Goal: Information Seeking & Learning: Learn about a topic

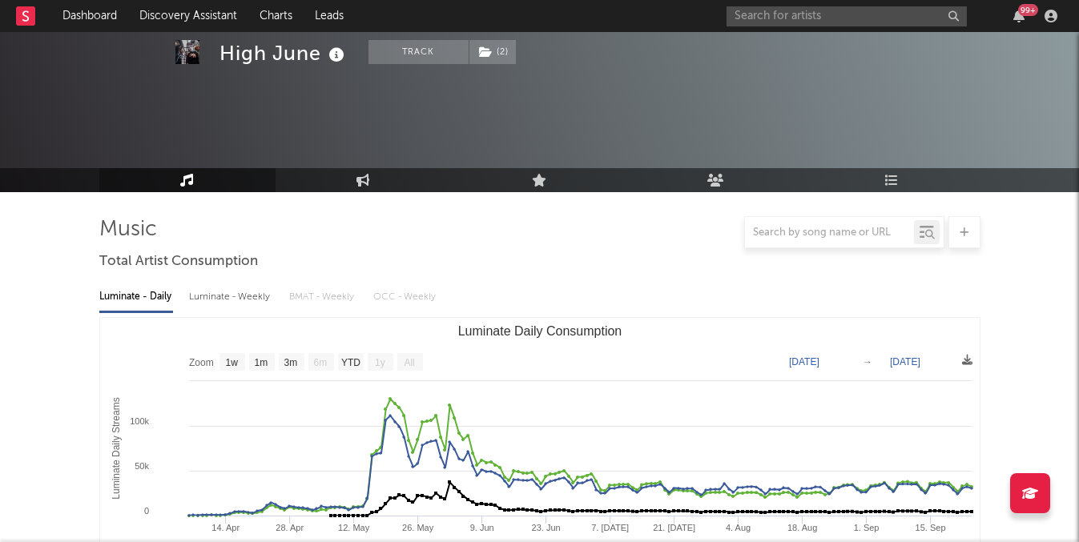
select select "1w"
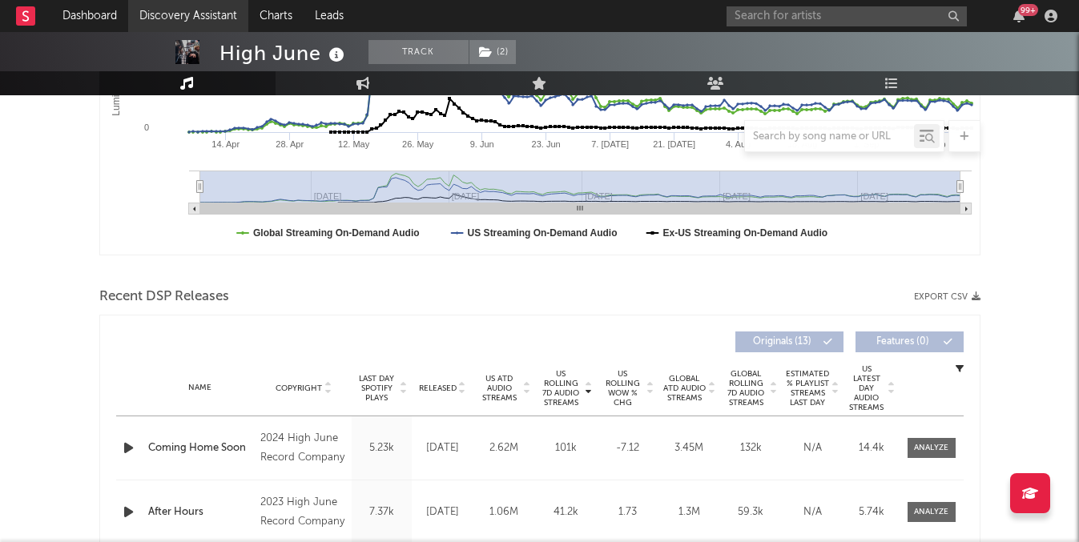
click at [178, 14] on link "Discovery Assistant" at bounding box center [188, 16] width 120 height 32
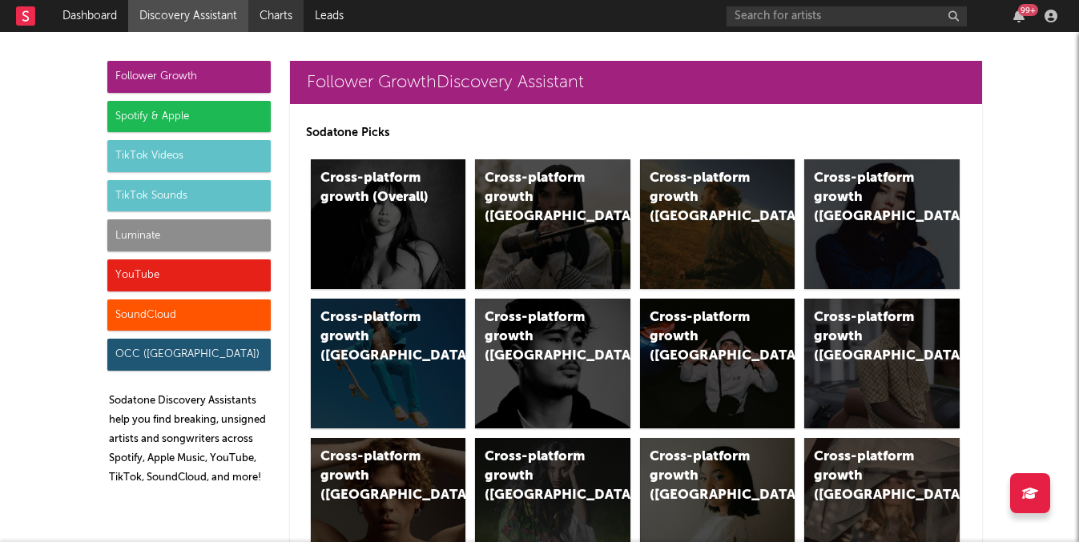
click at [262, 18] on link "Charts" at bounding box center [275, 16] width 55 height 32
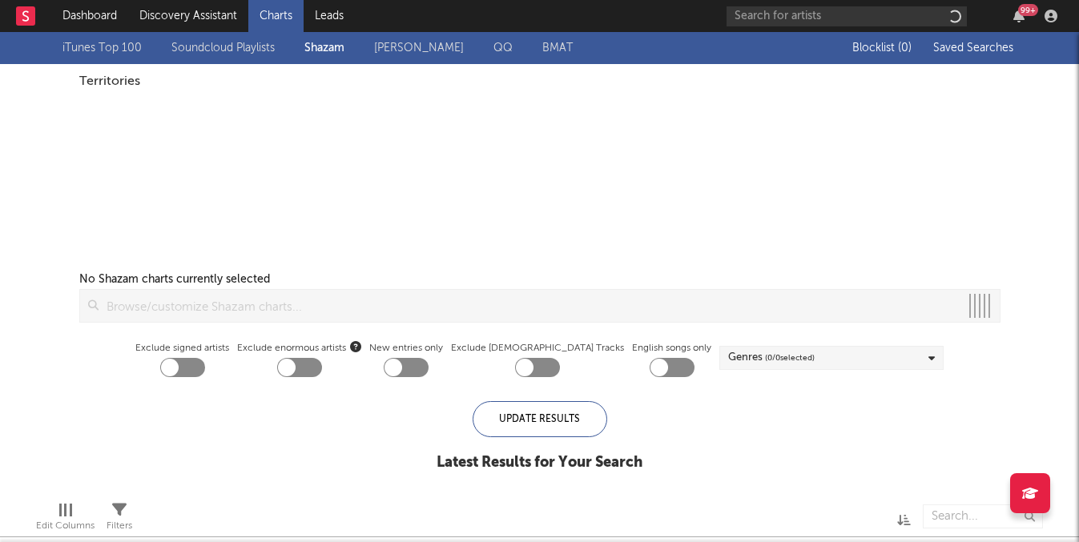
checkbox input "true"
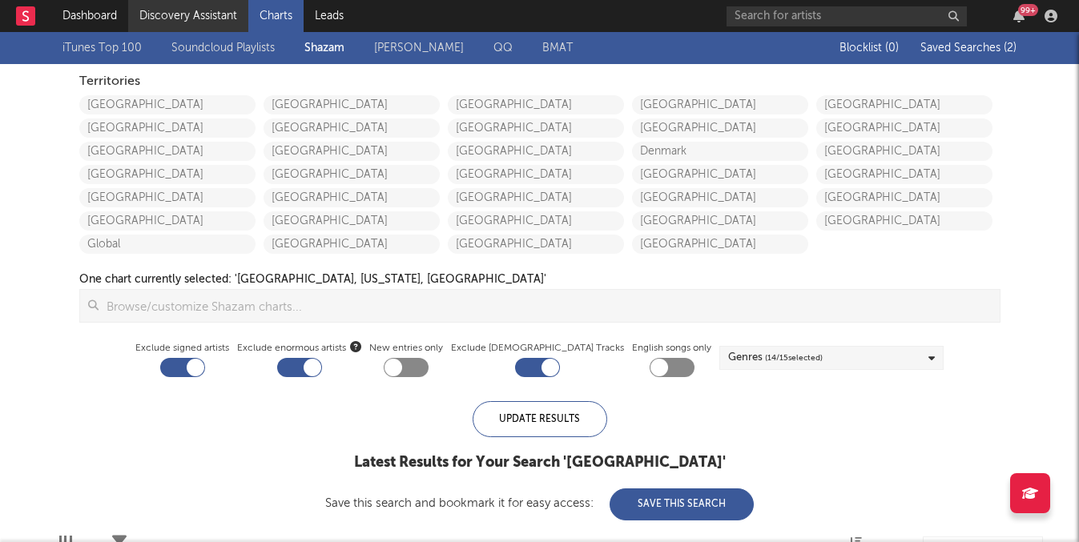
click at [207, 17] on link "Discovery Assistant" at bounding box center [188, 16] width 120 height 32
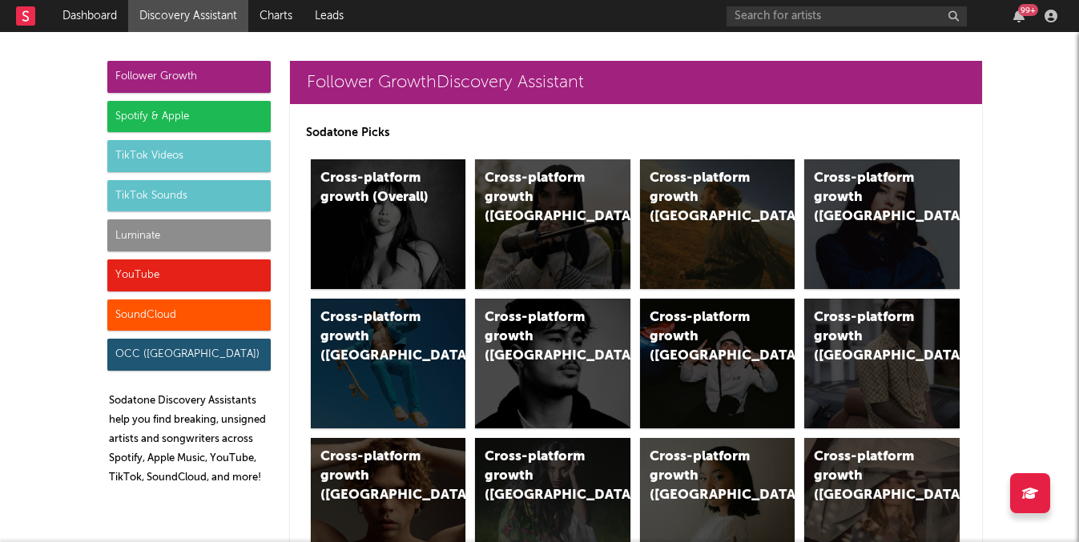
click at [226, 77] on div "Follower Growth" at bounding box center [188, 77] width 163 height 32
click at [716, 224] on div "Cross-platform growth ([GEOGRAPHIC_DATA])" at bounding box center [717, 224] width 155 height 130
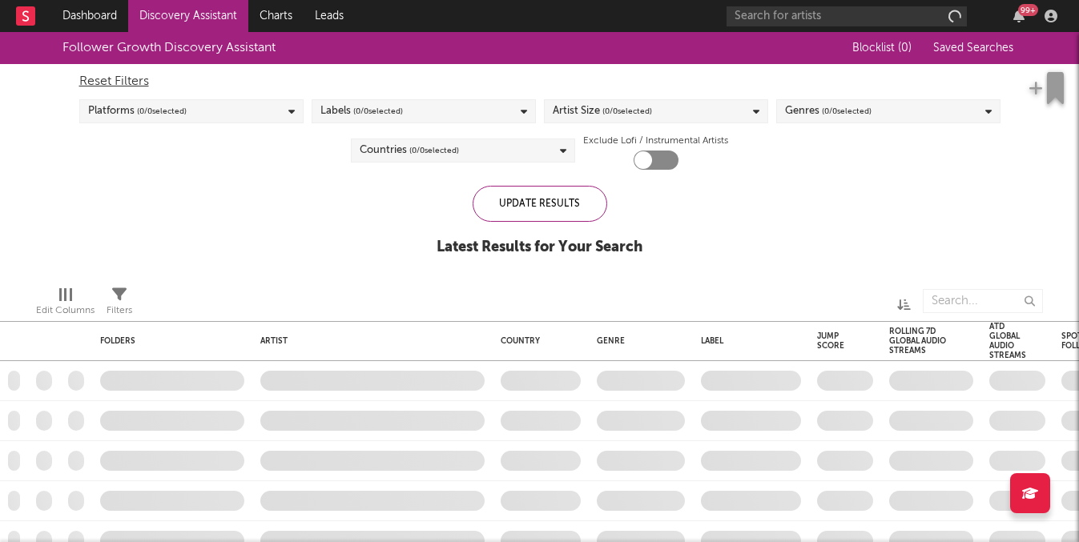
checkbox input "true"
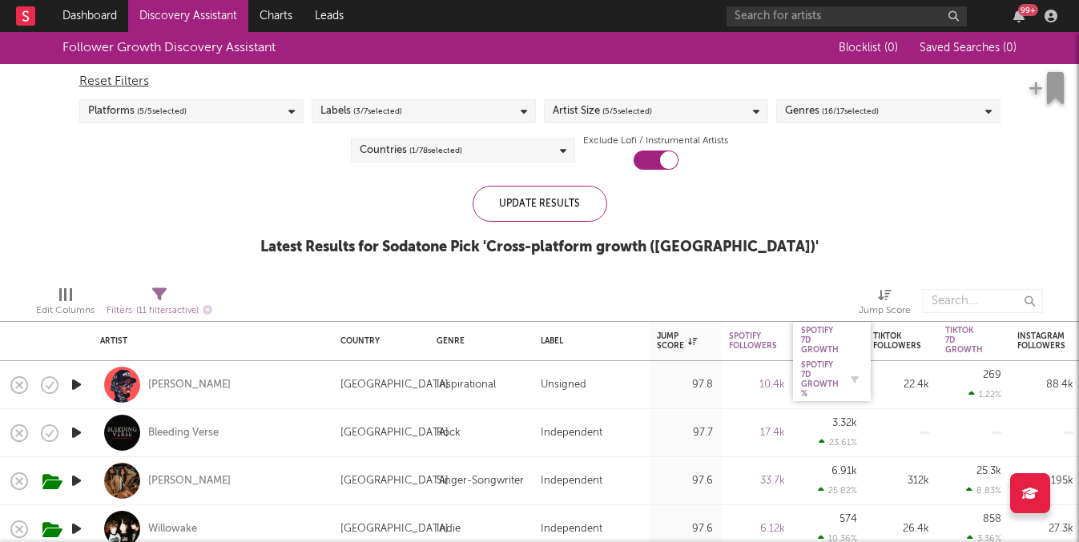
click at [829, 379] on div "Spotify 7D Growth %" at bounding box center [820, 380] width 38 height 38
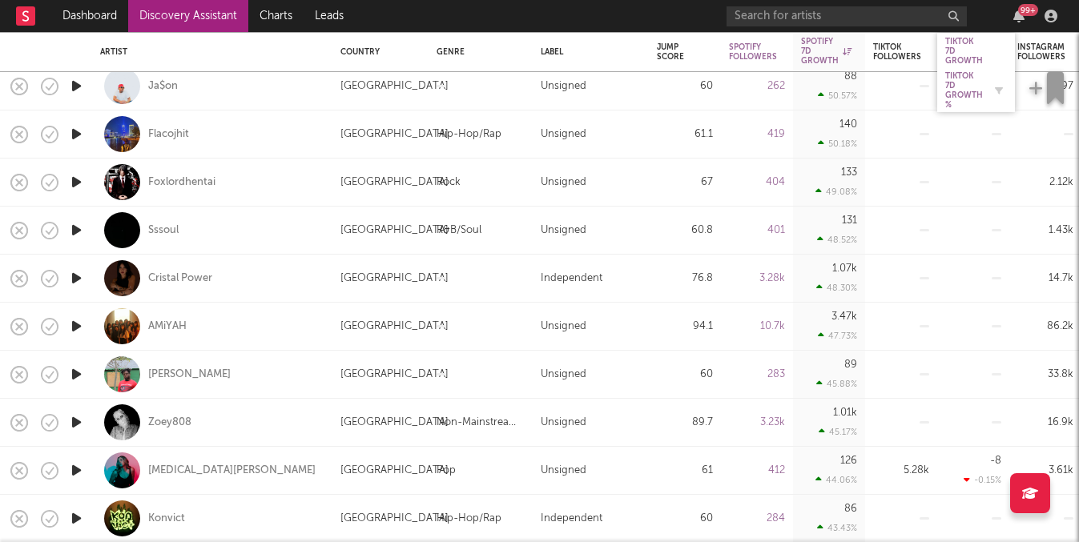
click at [963, 83] on div "Tiktok 7D Growth %" at bounding box center [965, 90] width 38 height 38
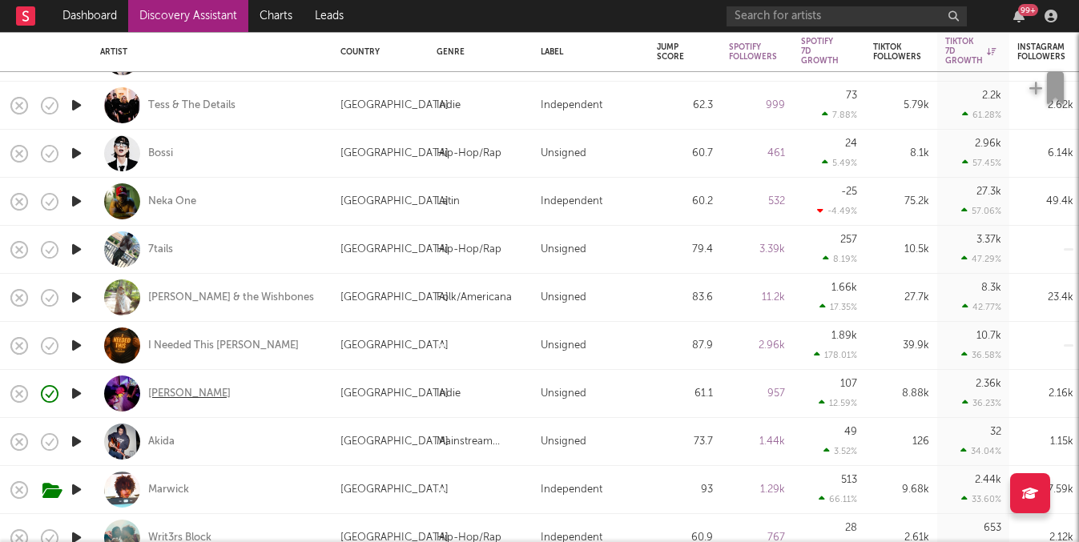
click at [207, 390] on div "[PERSON_NAME]" at bounding box center [189, 394] width 83 height 14
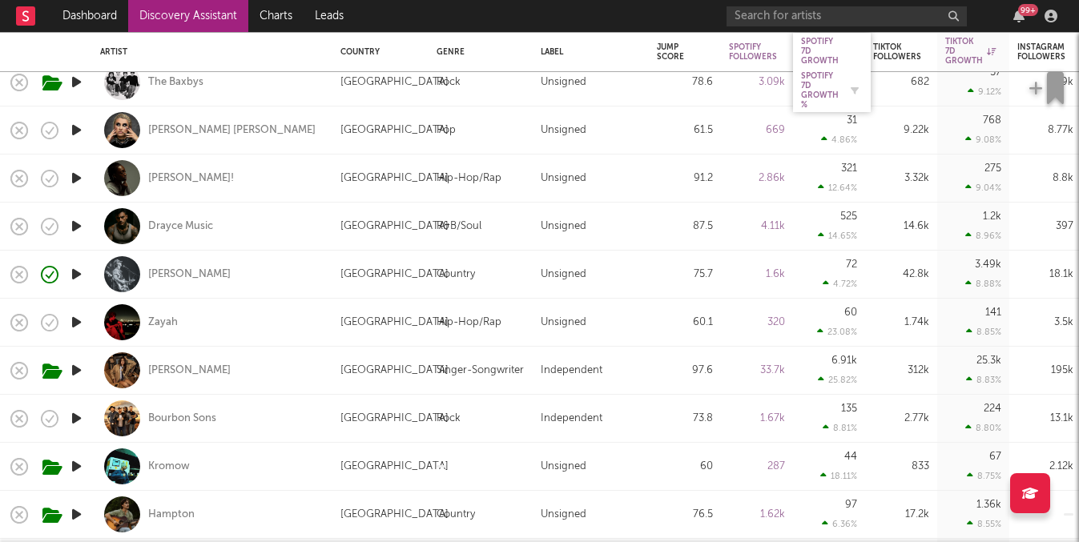
click at [808, 94] on div "Spotify 7D Growth %" at bounding box center [820, 90] width 38 height 38
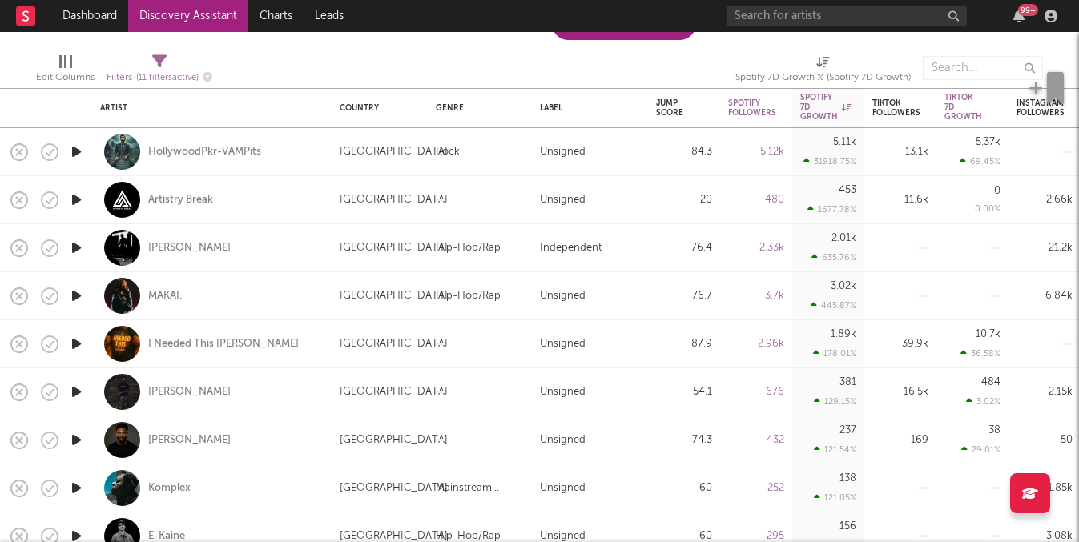
click at [181, 383] on div "[PERSON_NAME]" at bounding box center [212, 392] width 224 height 47
select select "1w"
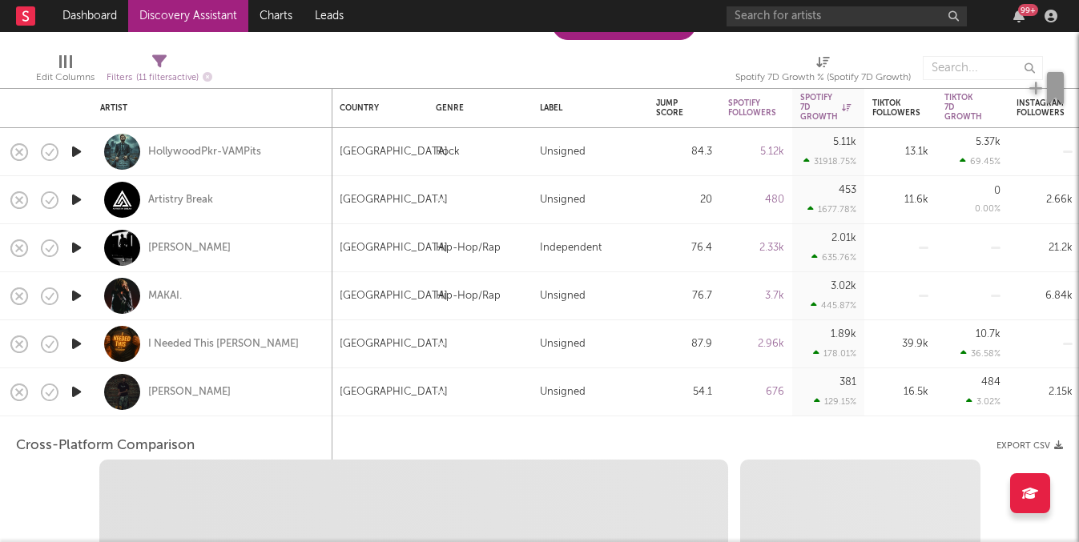
select select "1w"
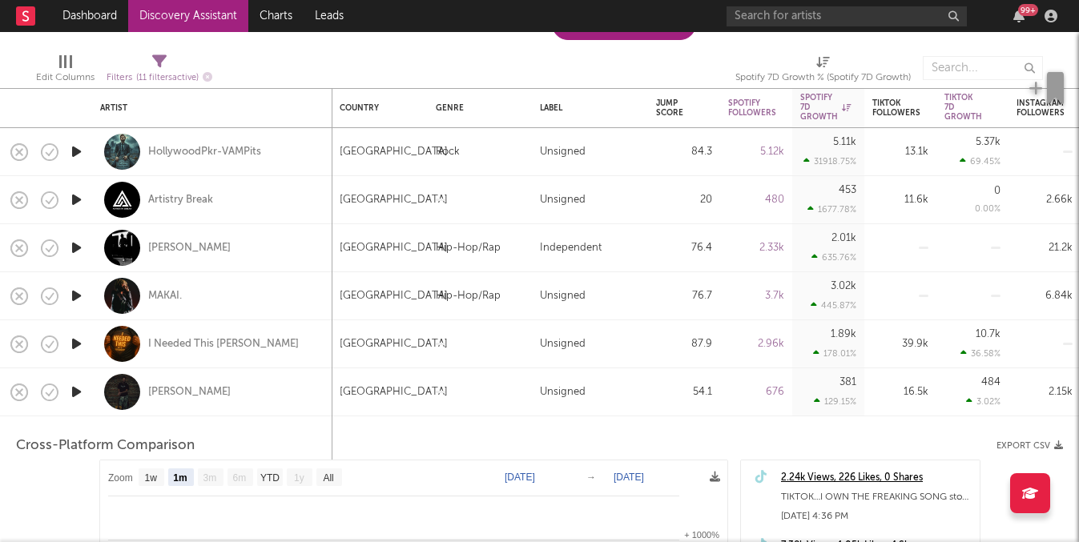
click at [181, 383] on div "[PERSON_NAME]" at bounding box center [212, 392] width 224 height 47
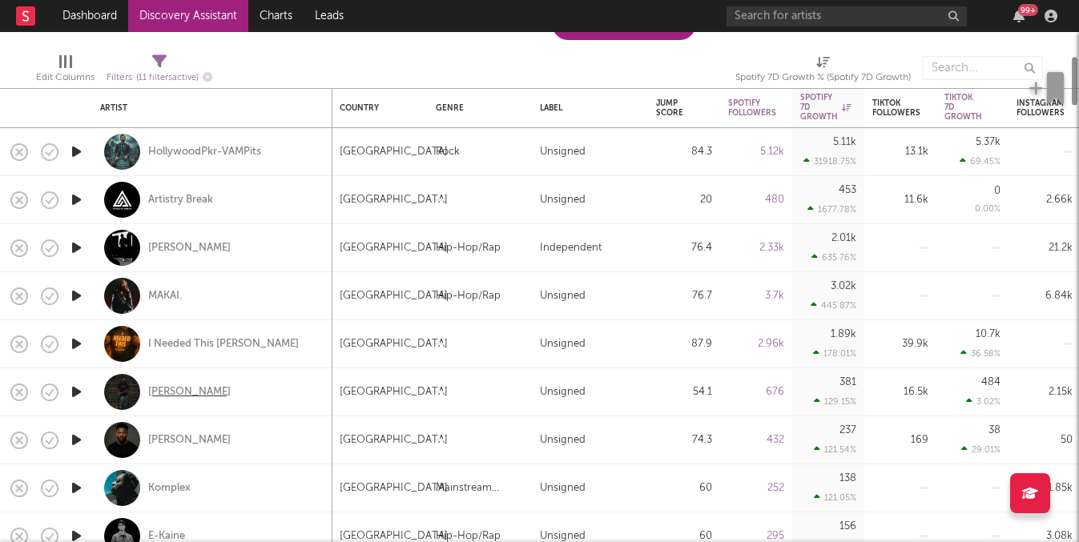
click at [181, 391] on div "[PERSON_NAME]" at bounding box center [189, 392] width 83 height 14
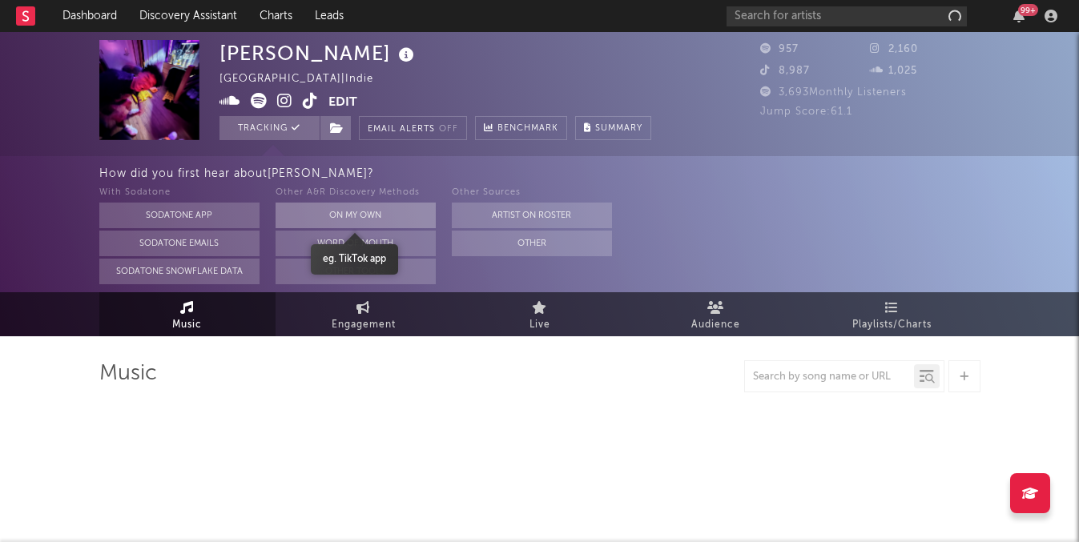
select select "1w"
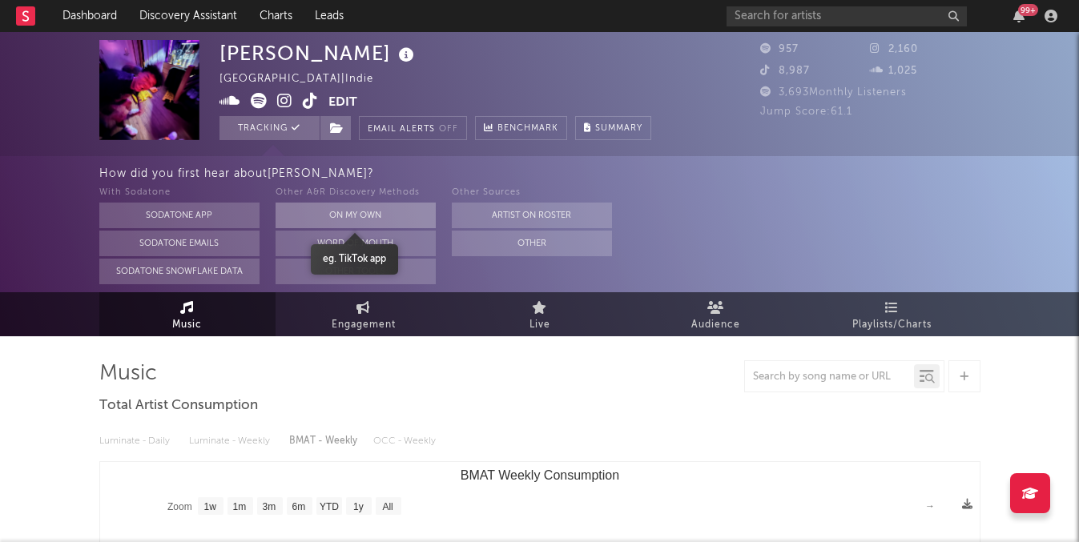
click at [383, 213] on button "On My Own" at bounding box center [356, 216] width 160 height 26
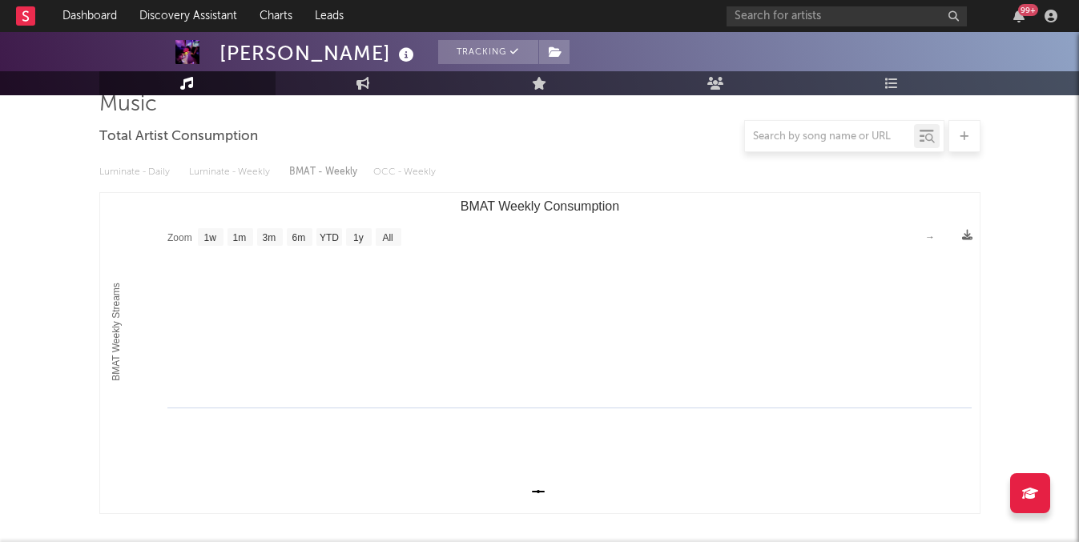
scroll to position [72, 0]
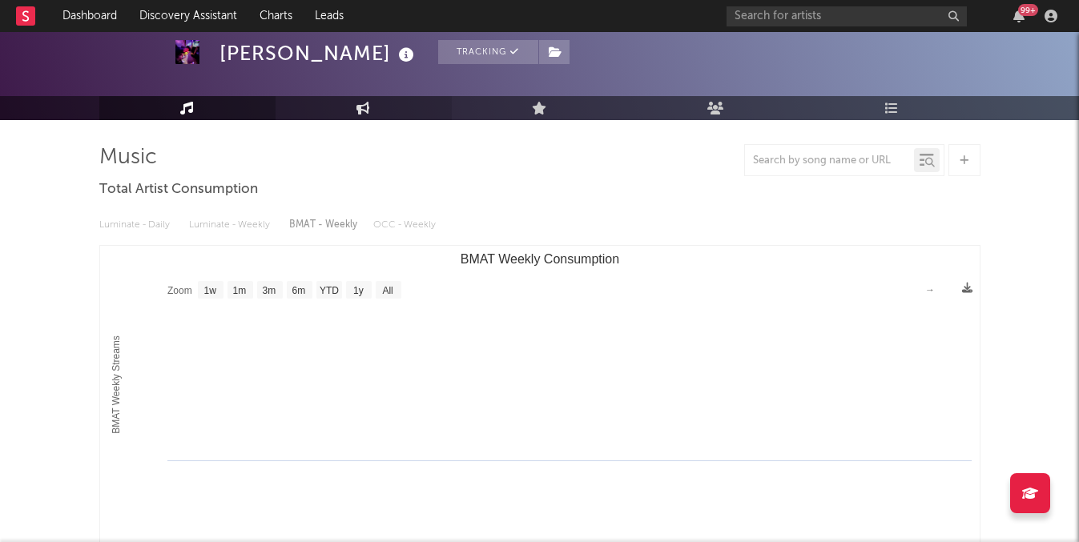
click at [373, 109] on link "Engagement" at bounding box center [364, 108] width 176 height 24
select select "1w"
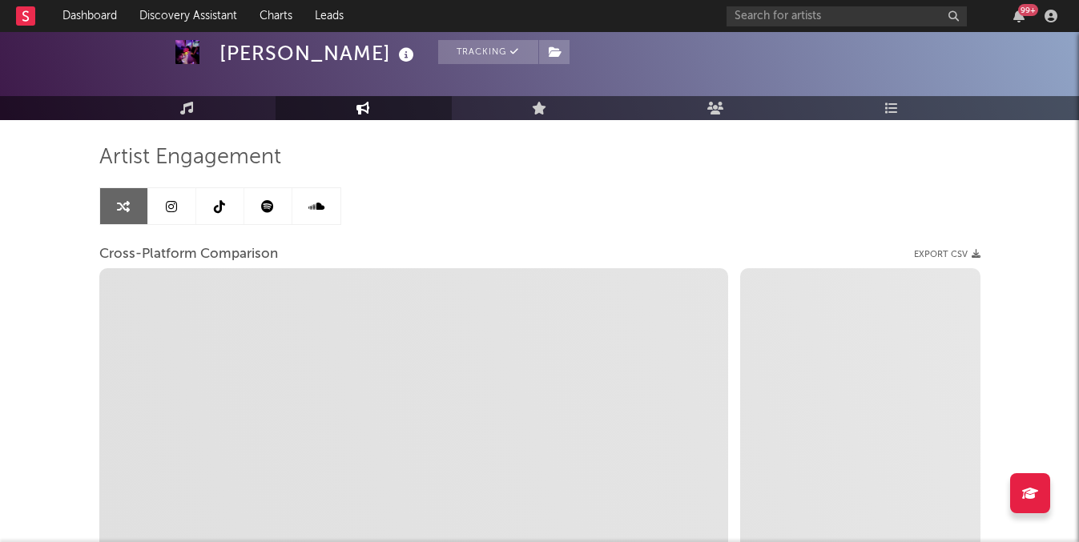
select select "1m"
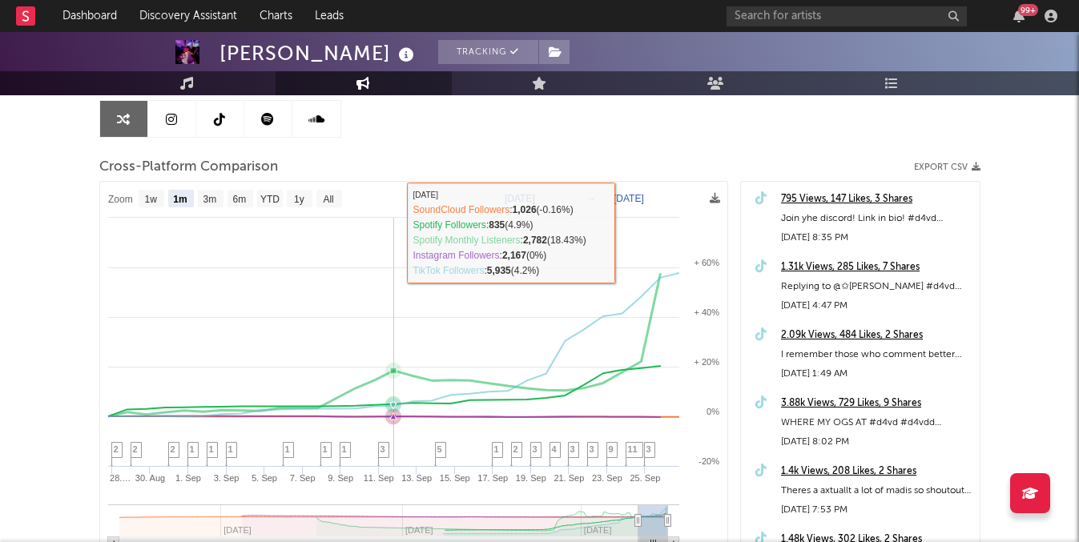
scroll to position [225, 0]
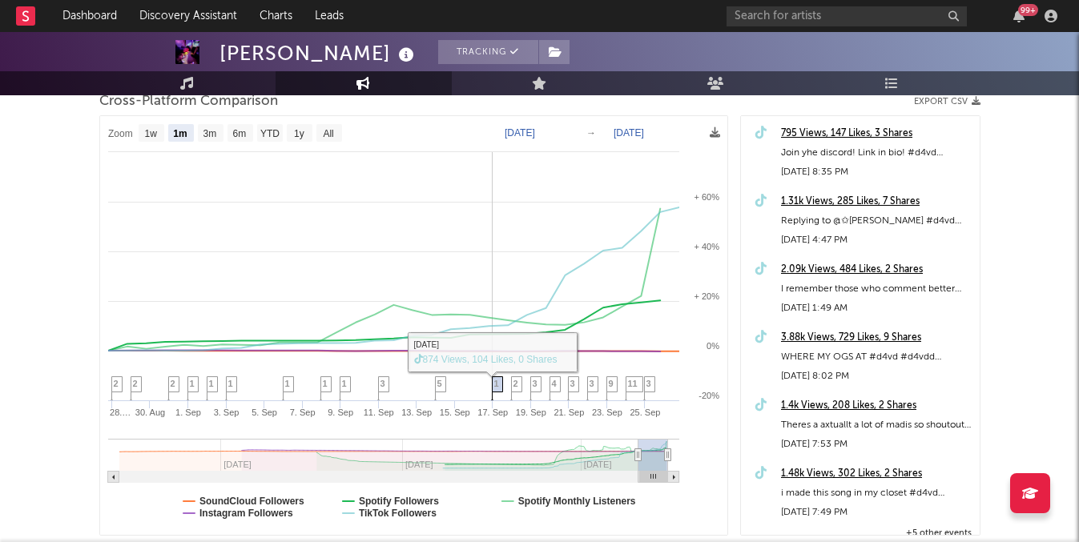
click at [493, 382] on icon at bounding box center [496, 389] width 11 height 25
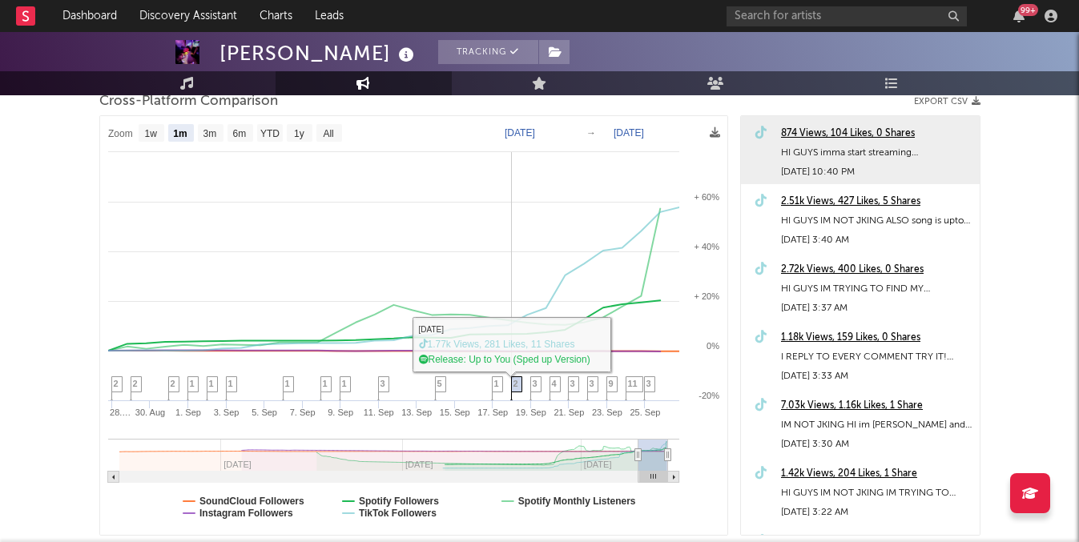
click at [519, 384] on icon at bounding box center [515, 389] width 11 height 25
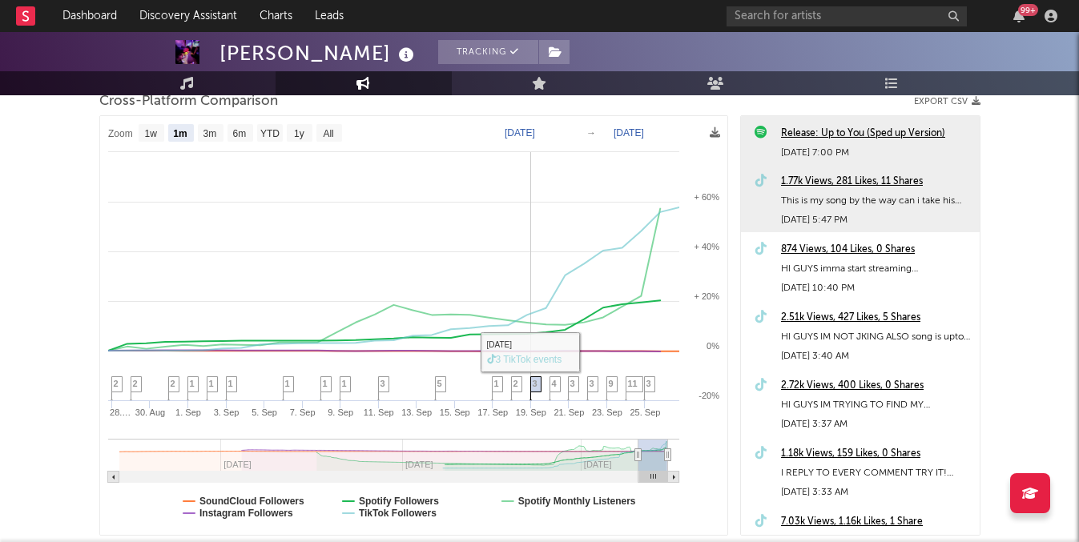
click at [538, 384] on icon at bounding box center [535, 389] width 11 height 25
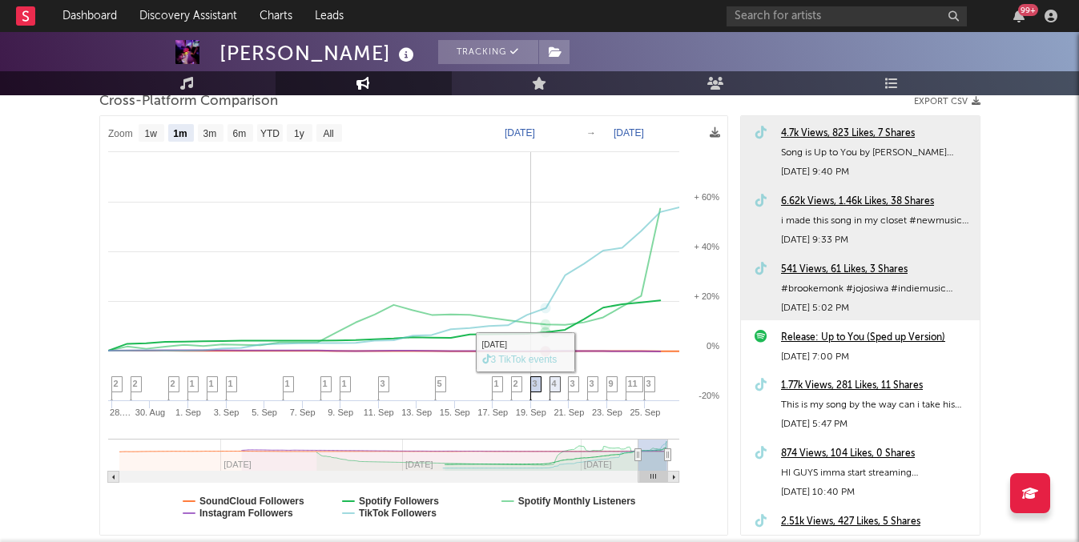
click at [539, 382] on icon at bounding box center [535, 389] width 11 height 25
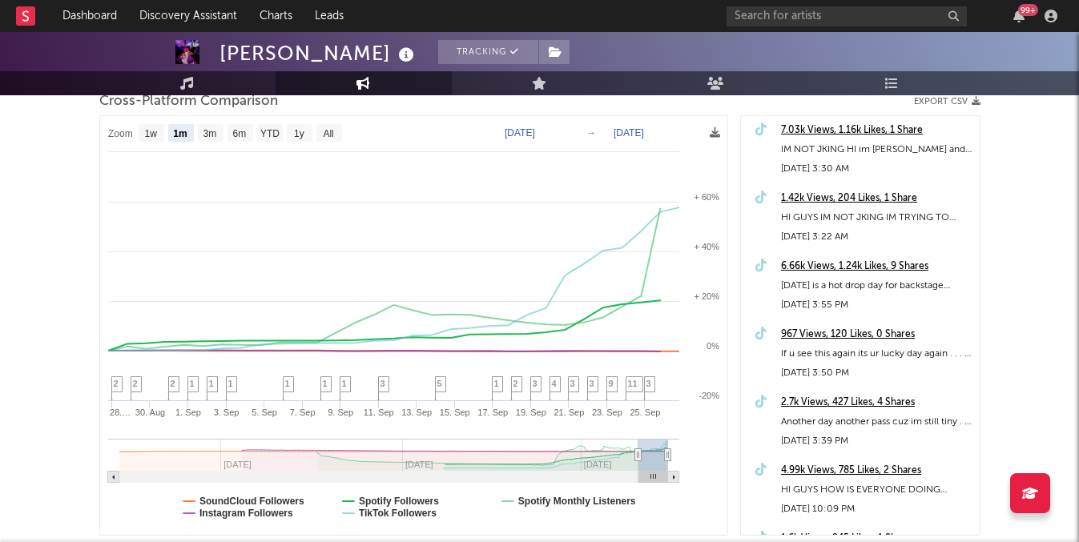
scroll to position [2328, 0]
click at [444, 383] on icon at bounding box center [439, 389] width 11 height 25
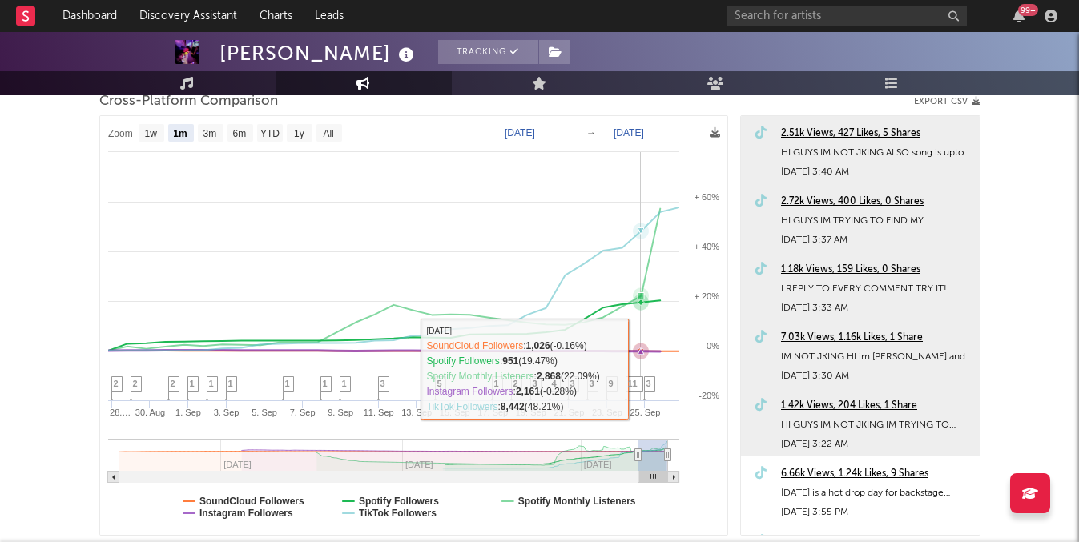
scroll to position [0, 0]
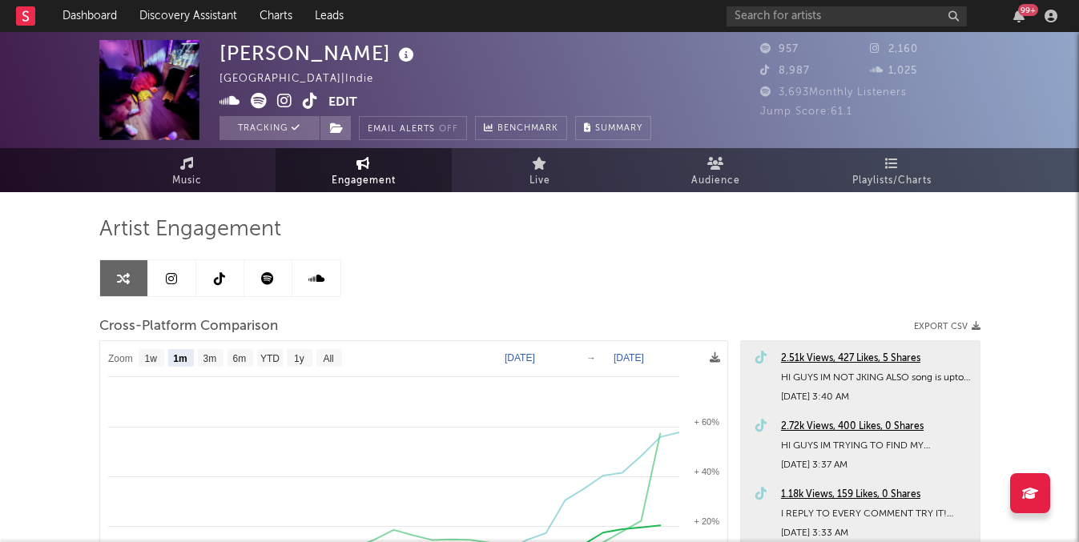
click at [310, 95] on icon at bounding box center [310, 101] width 15 height 16
click at [87, 20] on link "Dashboard" at bounding box center [89, 16] width 77 height 32
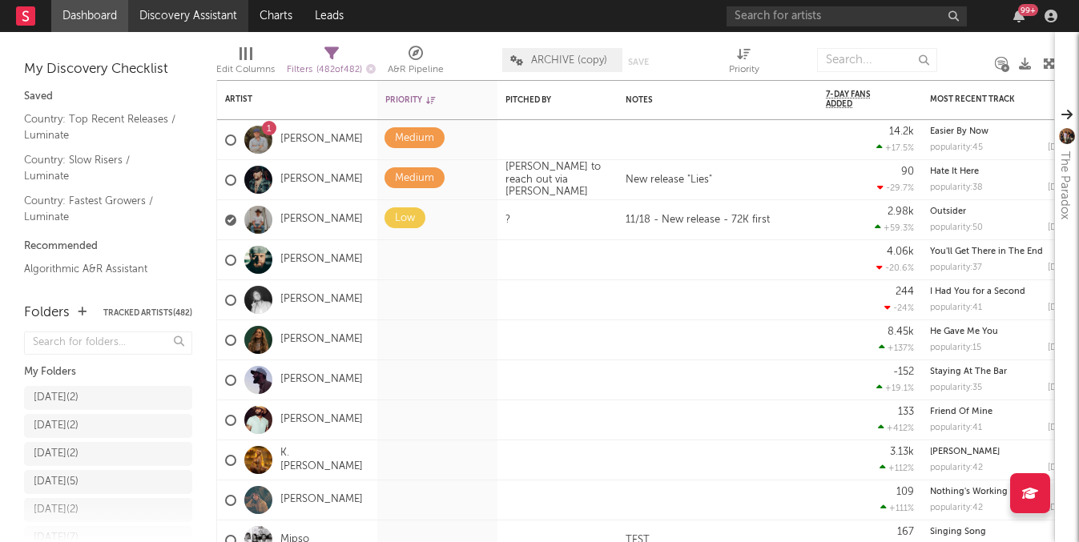
click at [197, 25] on link "Discovery Assistant" at bounding box center [188, 16] width 120 height 32
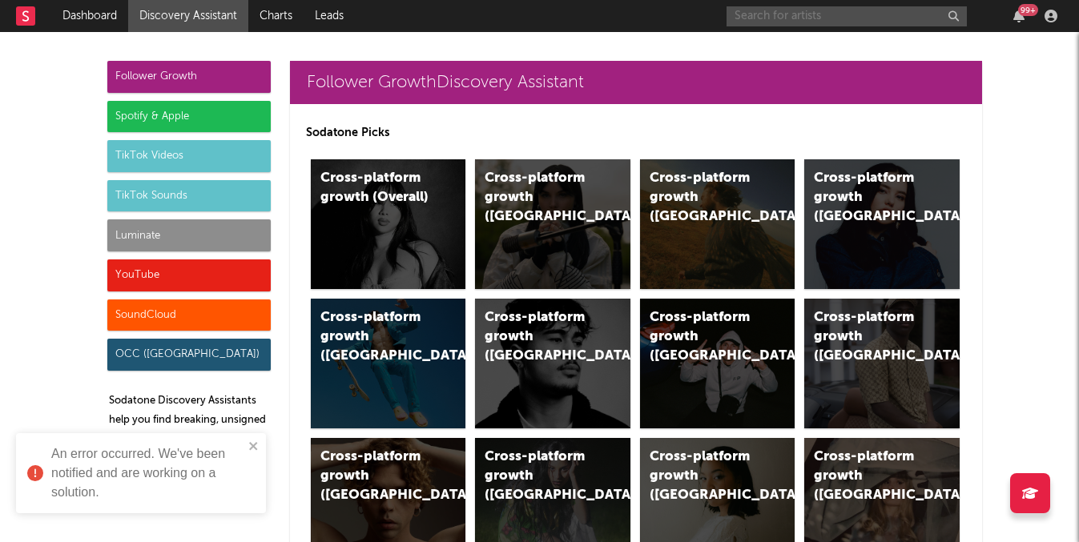
click at [817, 11] on input "text" at bounding box center [847, 16] width 240 height 20
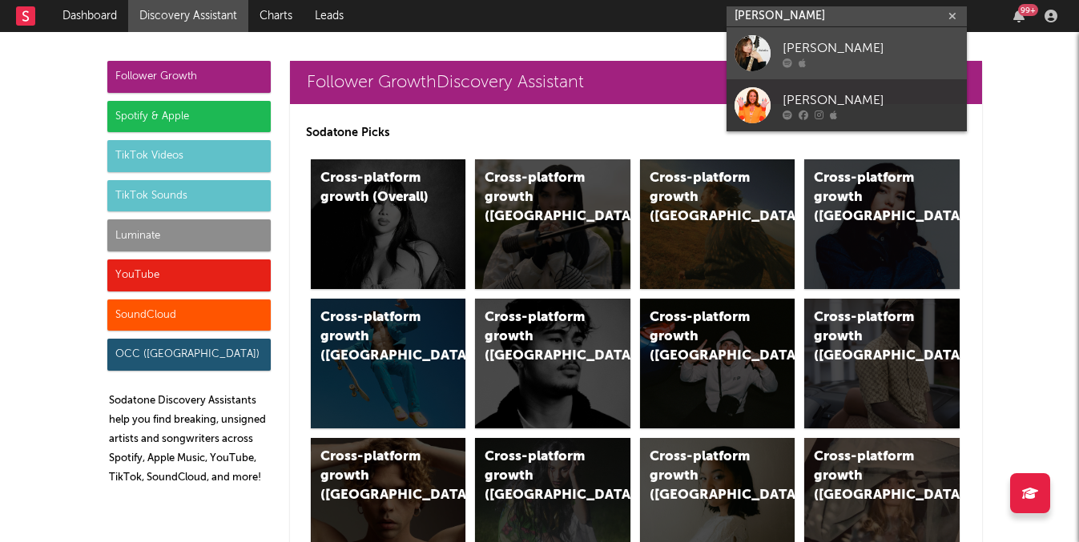
type input "rachel cole"
click at [813, 52] on div "Rachel Cole" at bounding box center [871, 47] width 176 height 19
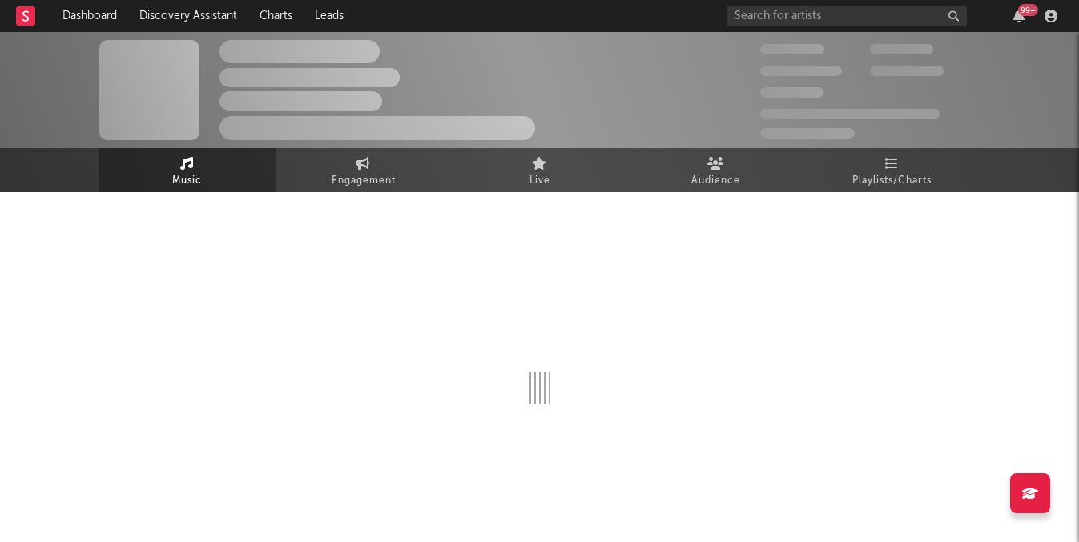
select select "6m"
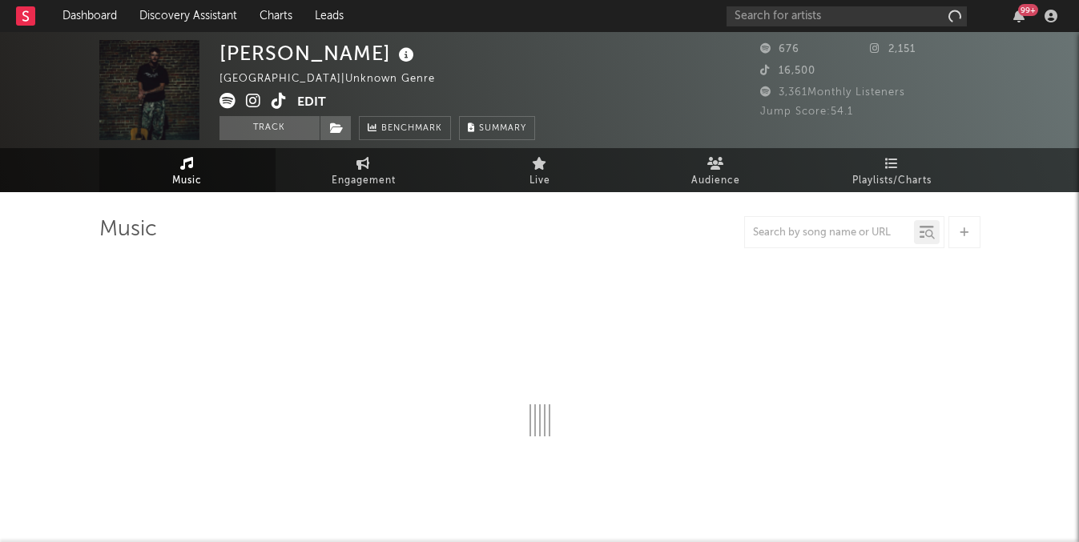
select select "1w"
